Goal: Task Accomplishment & Management: Use online tool/utility

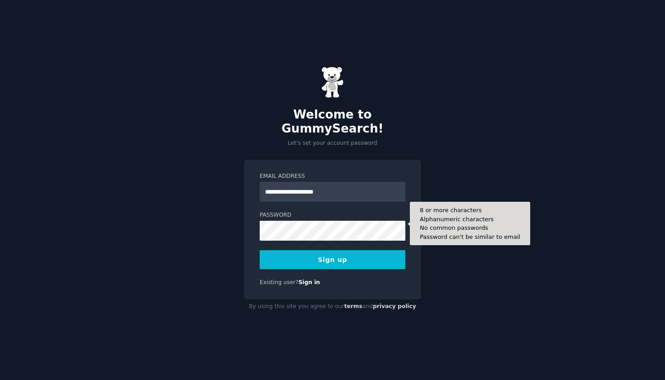
type input "**********"
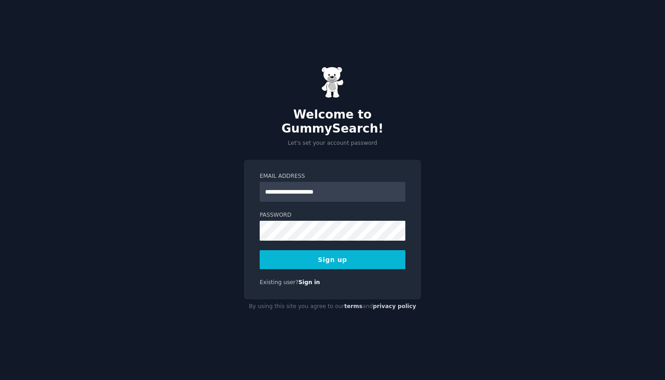
click at [333, 253] on button "Sign up" at bounding box center [333, 259] width 146 height 19
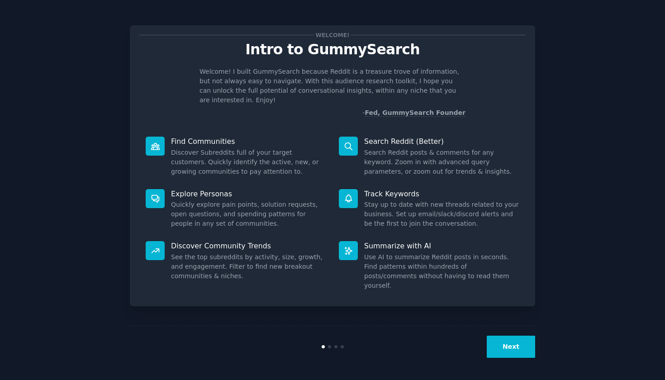
click at [509, 350] on button "Next" at bounding box center [511, 347] width 48 height 22
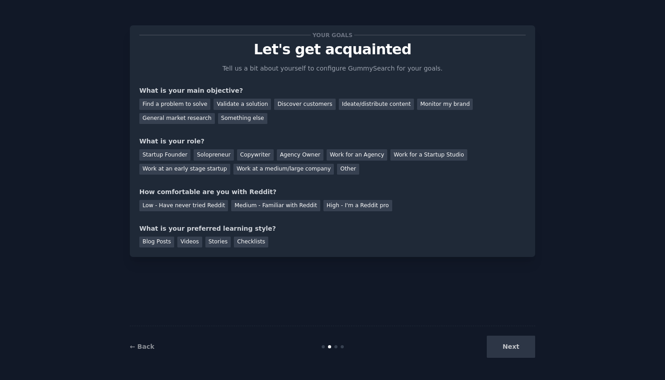
click at [509, 350] on div "Next" at bounding box center [467, 347] width 135 height 22
click at [187, 107] on div "Find a problem to solve" at bounding box center [174, 104] width 71 height 11
click at [243, 105] on div "Validate a solution" at bounding box center [241, 104] width 57 height 11
click at [185, 103] on div "Find a problem to solve" at bounding box center [174, 104] width 71 height 11
click at [170, 157] on div "Startup Founder" at bounding box center [164, 154] width 51 height 11
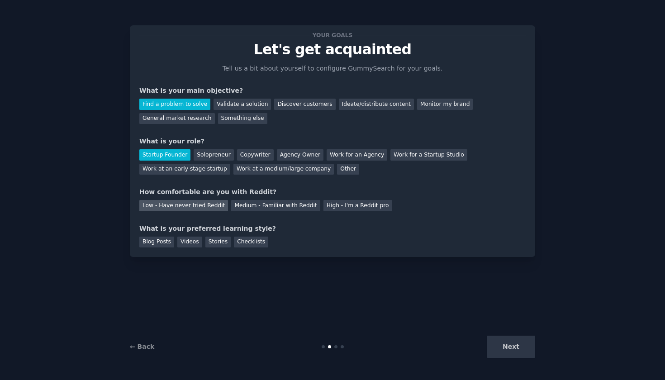
click at [196, 204] on div "Low - Have never tried Reddit" at bounding box center [183, 205] width 89 height 11
click at [160, 239] on div "Blog Posts" at bounding box center [156, 242] width 35 height 11
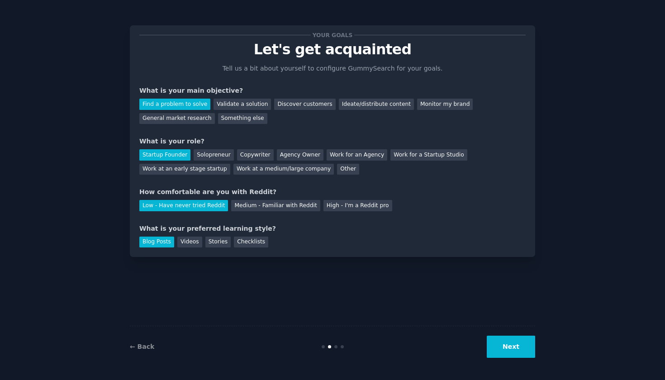
click at [510, 344] on button "Next" at bounding box center [511, 347] width 48 height 22
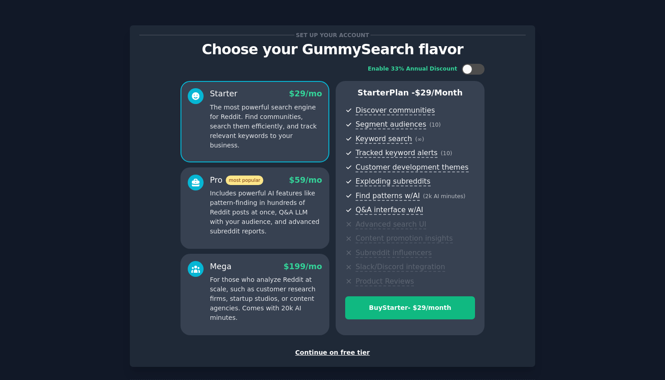
click at [337, 348] on div "Continue on free tier" at bounding box center [332, 352] width 386 height 9
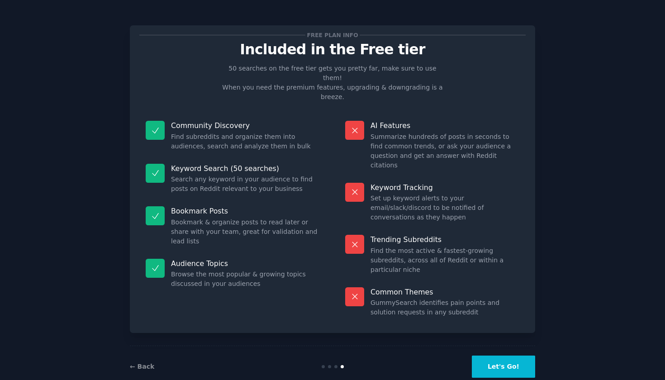
click at [503, 355] on button "Let's Go!" at bounding box center [503, 366] width 63 height 22
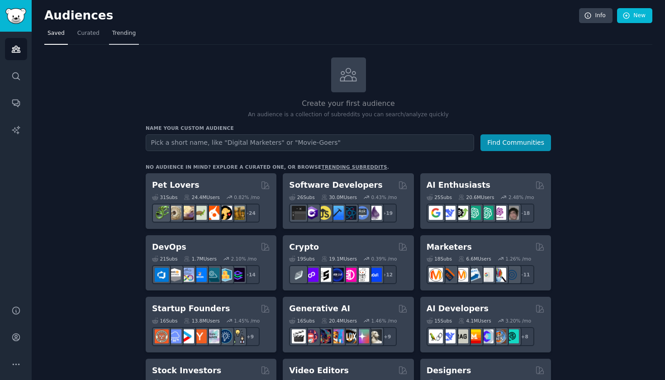
click at [119, 32] on span "Trending" at bounding box center [124, 33] width 24 height 8
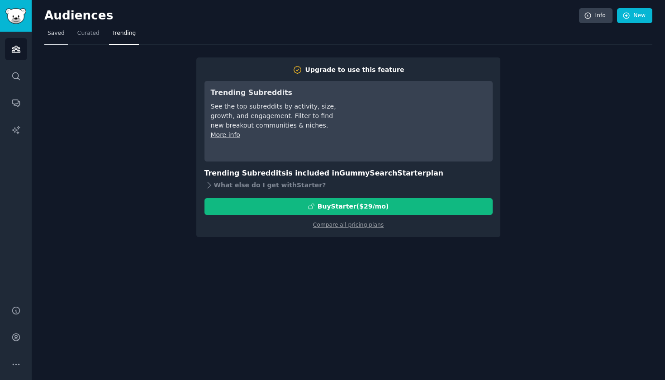
click at [57, 36] on span "Saved" at bounding box center [55, 33] width 17 height 8
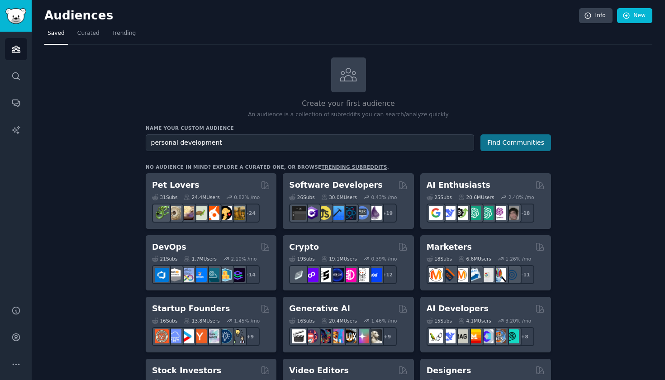
type input "personal development"
click at [503, 146] on button "Find Communities" at bounding box center [515, 142] width 71 height 17
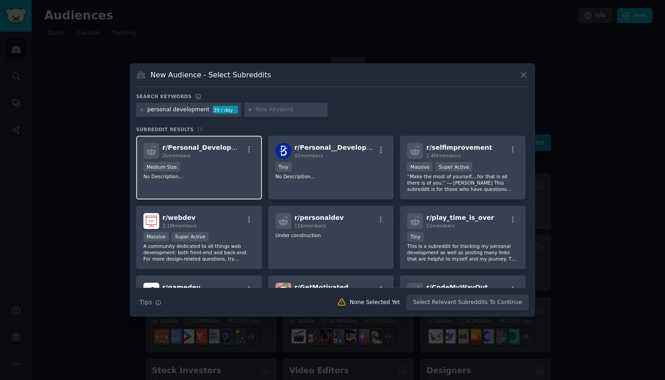
click at [209, 156] on div "2k members" at bounding box center [202, 155] width 81 height 6
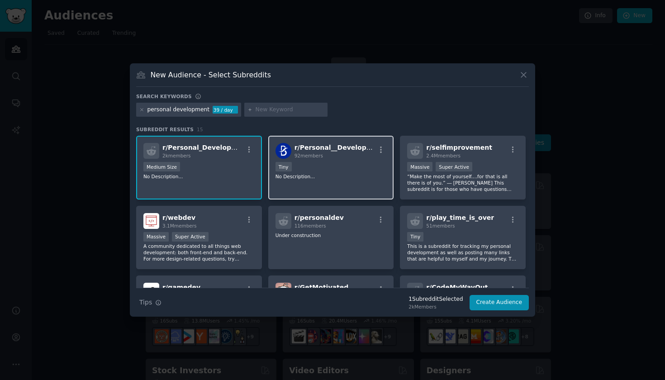
click at [308, 160] on div "r/ Personal__Development 92 members Tiny No Description..." at bounding box center [331, 168] width 126 height 64
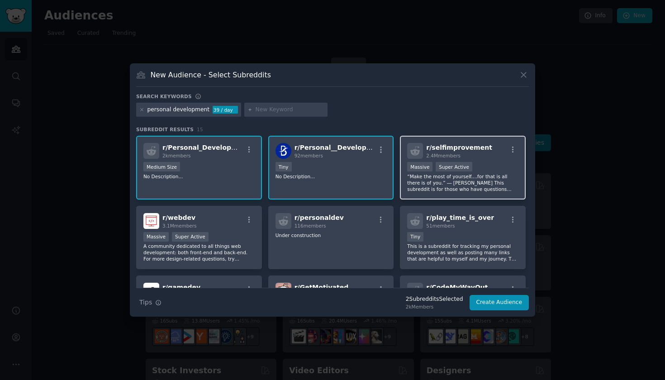
click at [431, 175] on p "“Make the most of yourself....for that is all there is of you.” ― Ralph Waldo E…" at bounding box center [462, 182] width 111 height 19
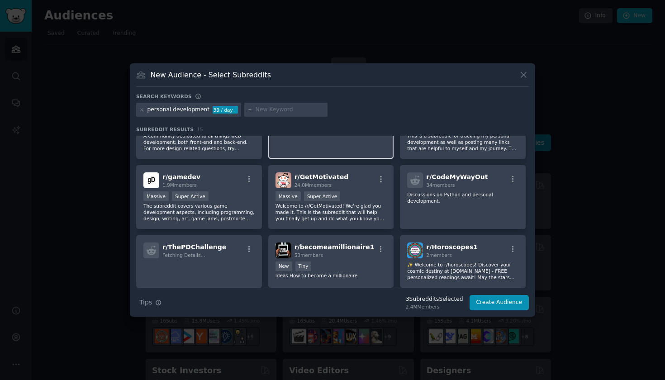
scroll to position [154, 0]
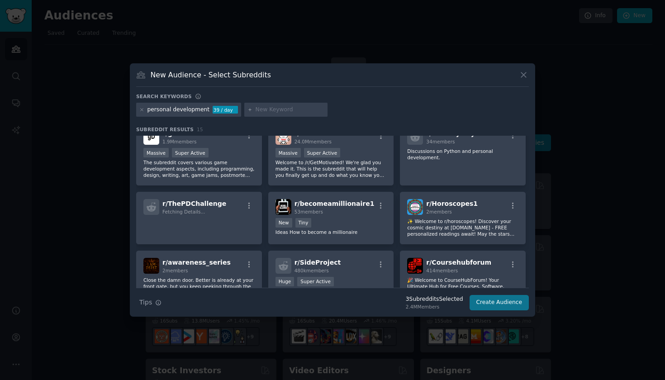
click at [491, 302] on button "Create Audience" at bounding box center [499, 302] width 60 height 15
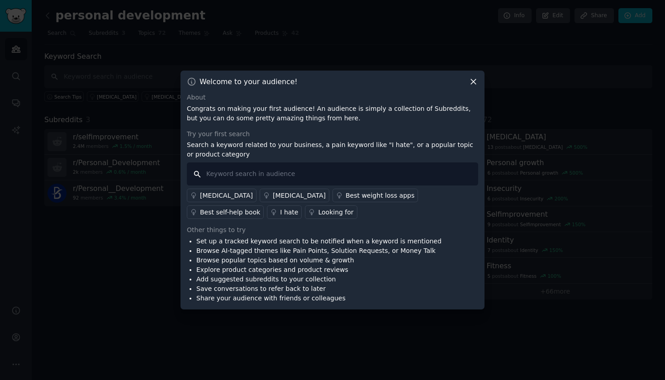
click at [312, 173] on input "text" at bounding box center [332, 173] width 291 height 23
type input "coaching"
click at [235, 194] on div "personal-growth" at bounding box center [226, 195] width 53 height 9
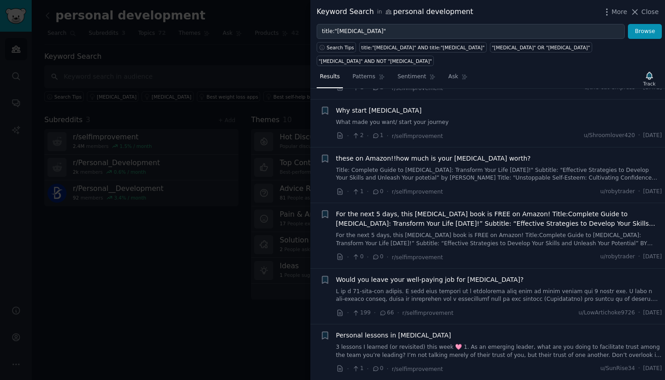
scroll to position [1937, 0]
